Goal: Task Accomplishment & Management: Manage account settings

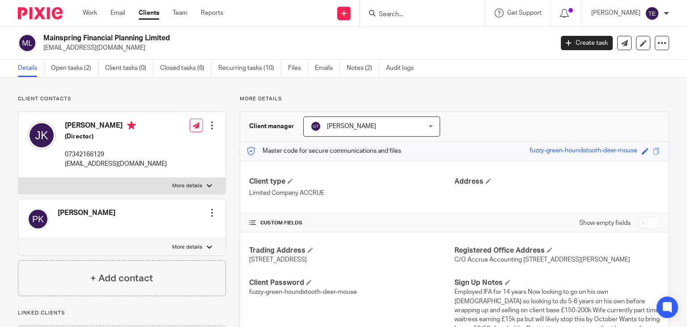
scroll to position [1096, 0]
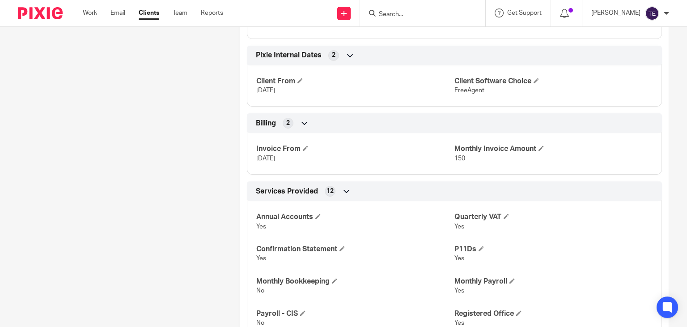
click at [412, 13] on input "Search" at bounding box center [418, 15] width 81 height 8
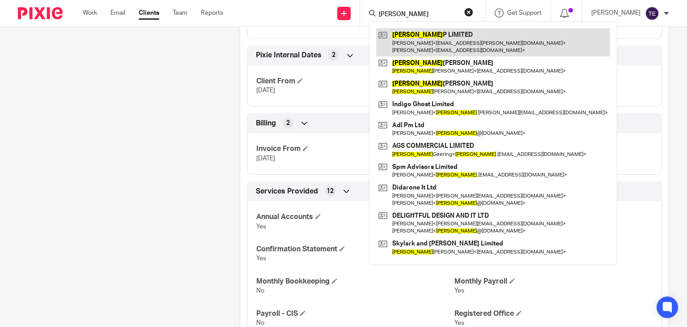
type input "[PERSON_NAME]"
click at [433, 43] on link at bounding box center [493, 42] width 234 height 28
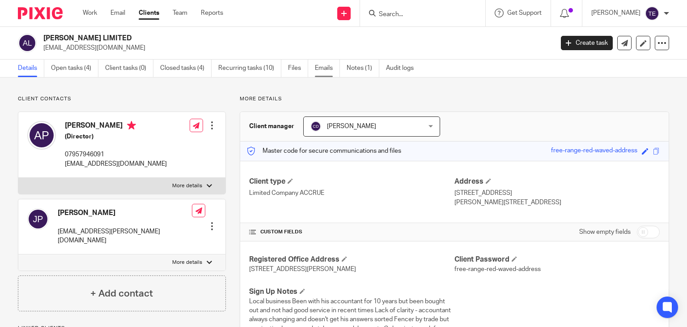
click at [325, 69] on link "Emails" at bounding box center [327, 68] width 25 height 17
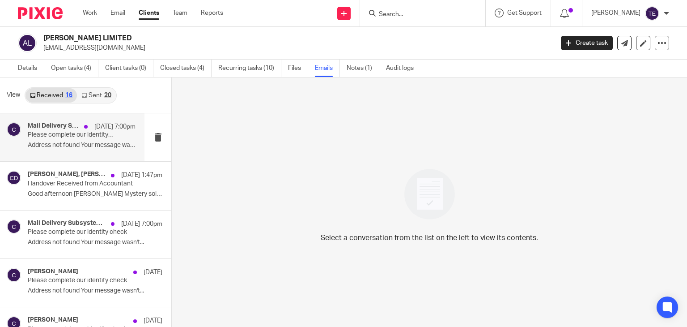
click at [69, 153] on div "Mail Delivery Subsystem, [PERSON_NAME] [DATE] 7:00pm Please complete our identi…" at bounding box center [72, 137] width 145 height 48
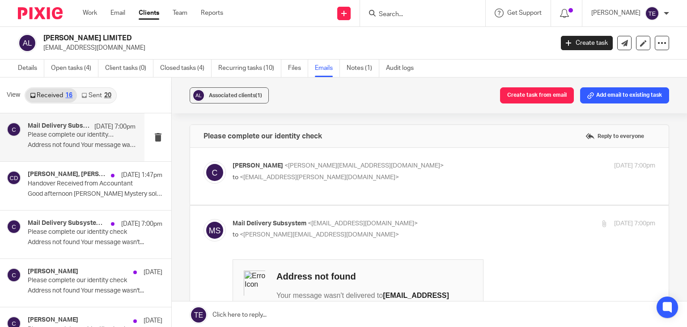
scroll to position [276, 0]
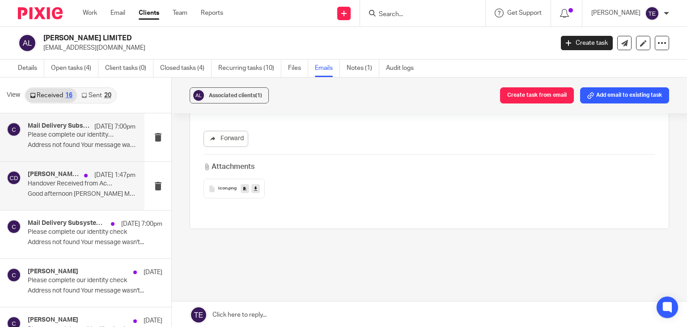
click at [47, 182] on p "Handover Received from Accountant" at bounding box center [71, 184] width 86 height 8
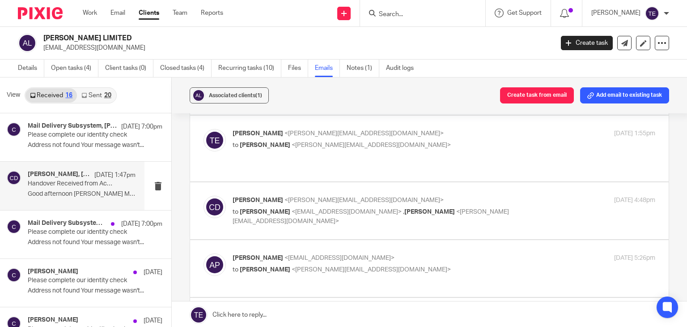
scroll to position [294, 0]
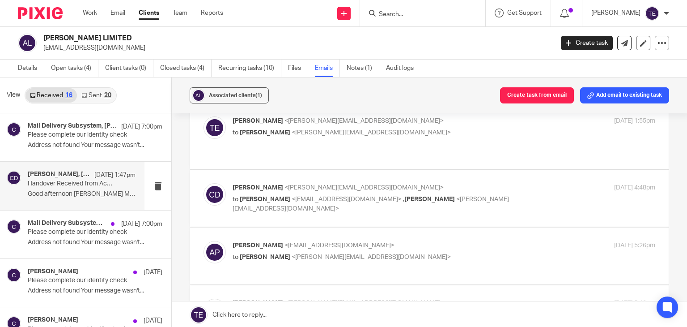
click at [405, 196] on span "[PERSON_NAME]" at bounding box center [430, 199] width 51 height 6
checkbox input "true"
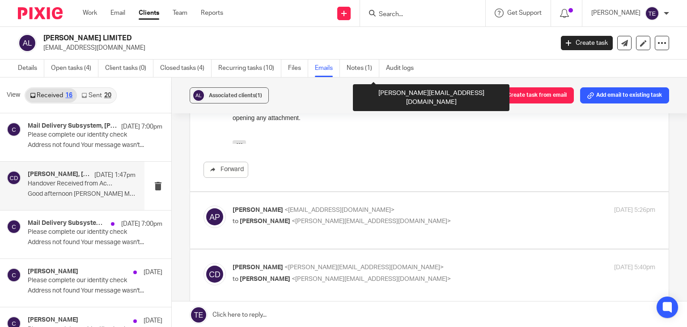
scroll to position [721, 0]
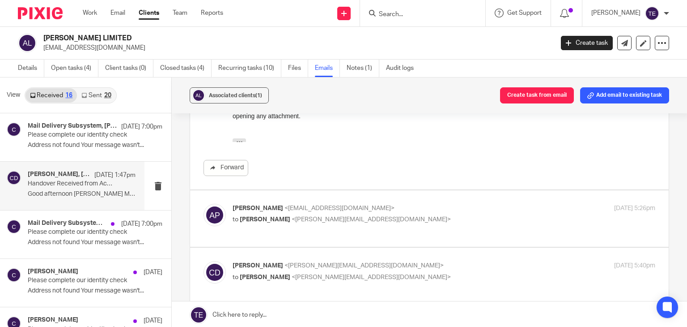
click at [362, 204] on p "[PERSON_NAME] <[EMAIL_ADDRESS][DOMAIN_NAME]>" at bounding box center [374, 208] width 282 height 9
checkbox input "true"
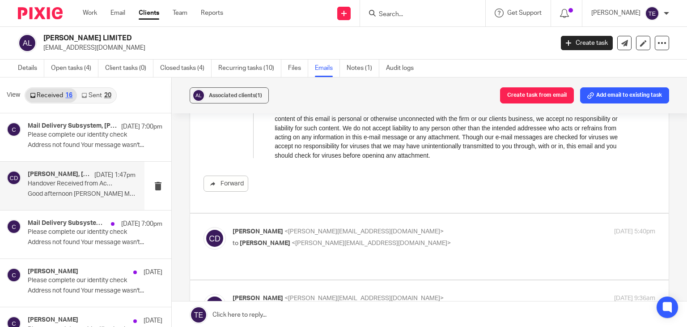
scroll to position [1668, 0]
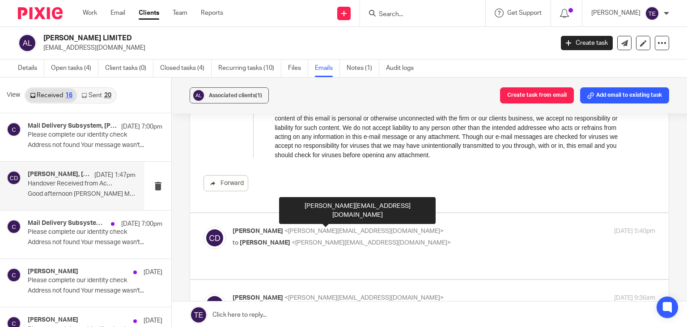
click at [322, 239] on span "<[PERSON_NAME][EMAIL_ADDRESS][DOMAIN_NAME]>" at bounding box center [371, 242] width 159 height 6
checkbox input "true"
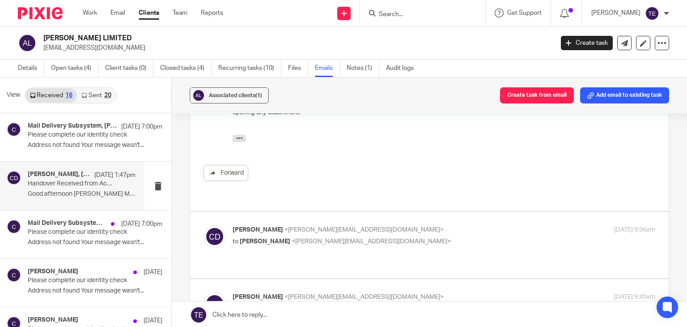
scroll to position [2019, 0]
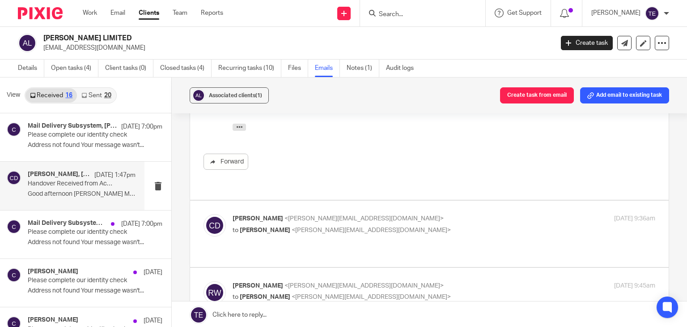
click at [323, 215] on div "[PERSON_NAME] <[PERSON_NAME][EMAIL_ADDRESS][DOMAIN_NAME]> to [PERSON_NAME] <[PE…" at bounding box center [444, 225] width 423 height 22
checkbox input "true"
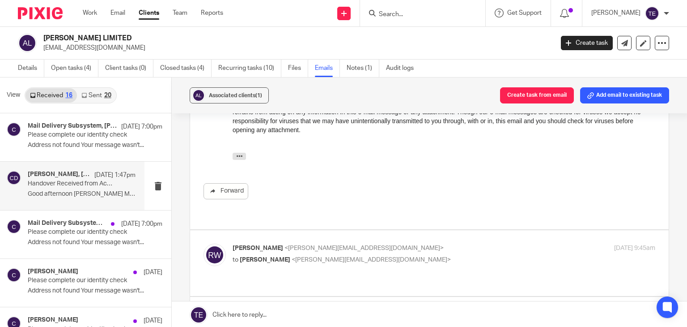
scroll to position [2338, 0]
click at [303, 243] on div "[PERSON_NAME] <[PERSON_NAME][EMAIL_ADDRESS][DOMAIN_NAME]> to [PERSON_NAME] <[PE…" at bounding box center [430, 262] width 452 height 39
click at [312, 243] on p "[PERSON_NAME] <[PERSON_NAME][EMAIL_ADDRESS][DOMAIN_NAME]>" at bounding box center [374, 247] width 282 height 9
checkbox input "true"
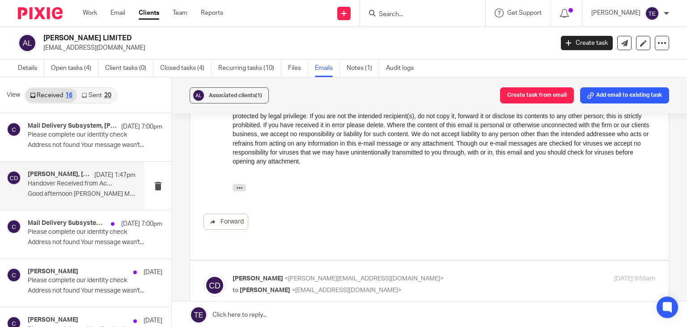
scroll to position [2687, 0]
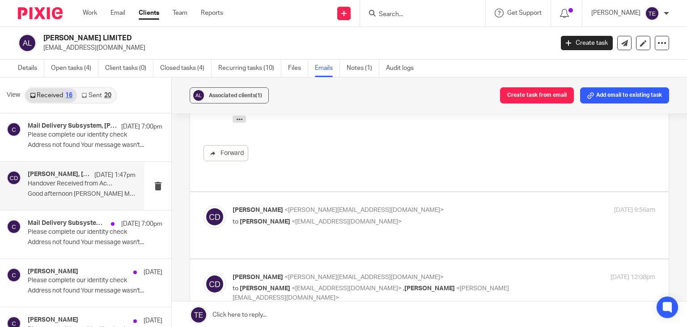
click at [329, 218] on span "<[EMAIL_ADDRESS][DOMAIN_NAME]>" at bounding box center [347, 221] width 110 height 6
checkbox input "true"
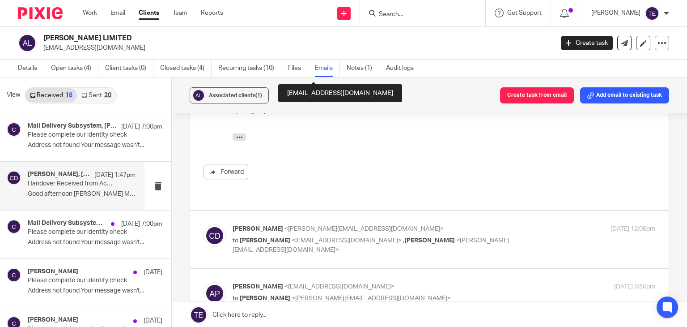
scroll to position [3098, 0]
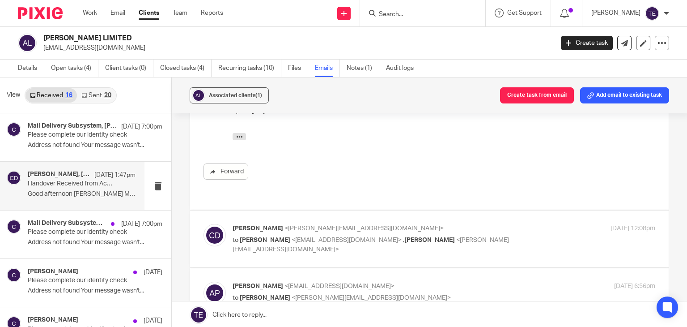
click at [320, 237] on span "<[EMAIL_ADDRESS][DOMAIN_NAME]>" at bounding box center [347, 240] width 110 height 6
checkbox input "true"
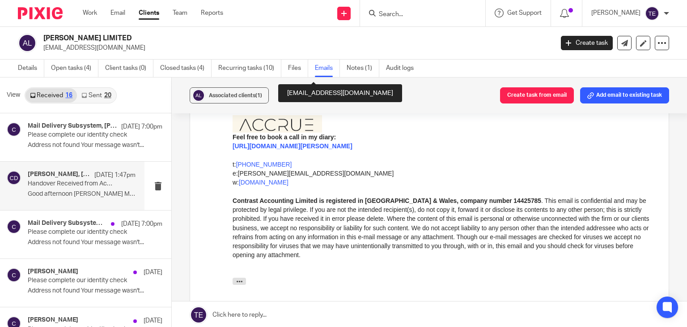
scroll to position [3433, 0]
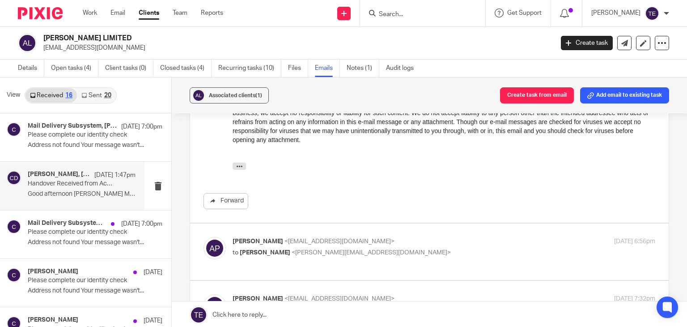
click at [317, 237] on div "[PERSON_NAME] <[EMAIL_ADDRESS][DOMAIN_NAME]> to [PERSON_NAME] <[PERSON_NAME][EM…" at bounding box center [374, 247] width 282 height 21
checkbox input "true"
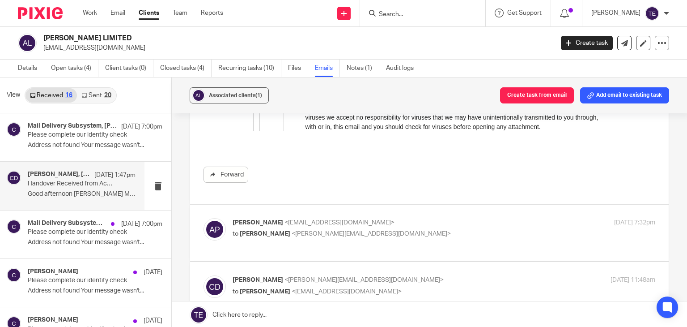
scroll to position [5206, 0]
click at [317, 229] on p "to [PERSON_NAME] <[PERSON_NAME][EMAIL_ADDRESS][DOMAIN_NAME]>" at bounding box center [374, 233] width 282 height 9
checkbox input "true"
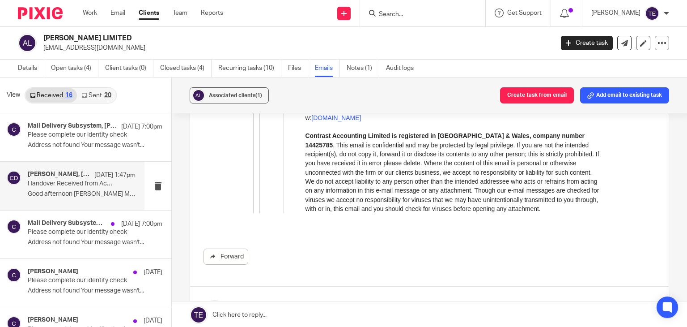
scroll to position [6906, 0]
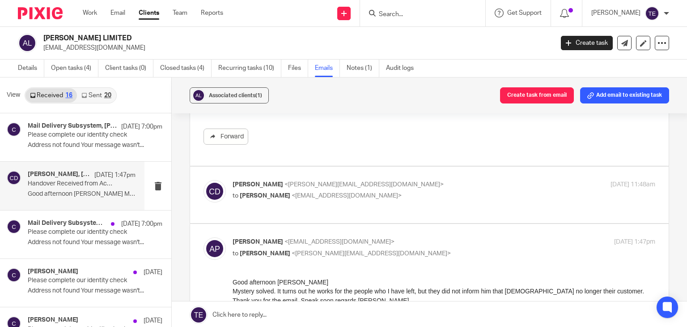
click at [318, 192] on span "<[EMAIL_ADDRESS][DOMAIN_NAME]>" at bounding box center [347, 195] width 110 height 6
checkbox input "true"
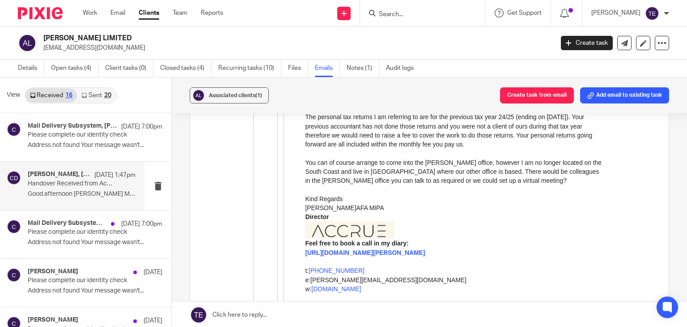
scroll to position [8653, 0]
